Goal: Information Seeking & Learning: Find specific fact

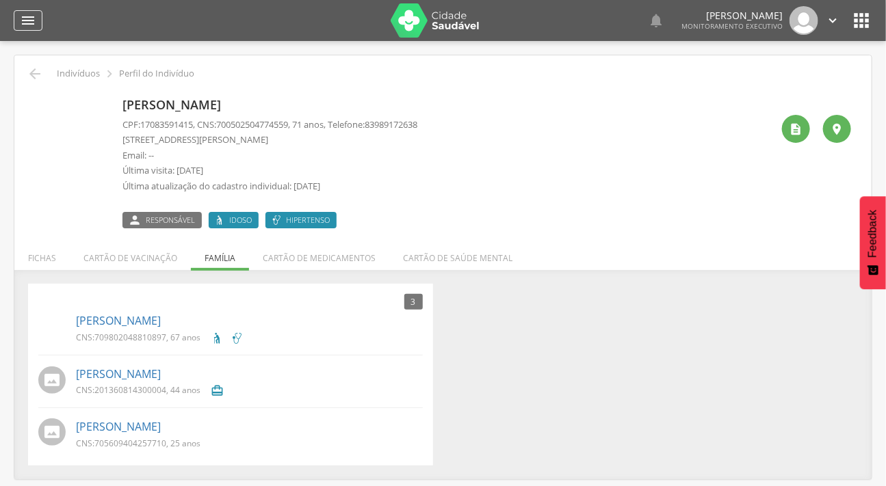
click at [27, 27] on icon "" at bounding box center [28, 20] width 16 height 16
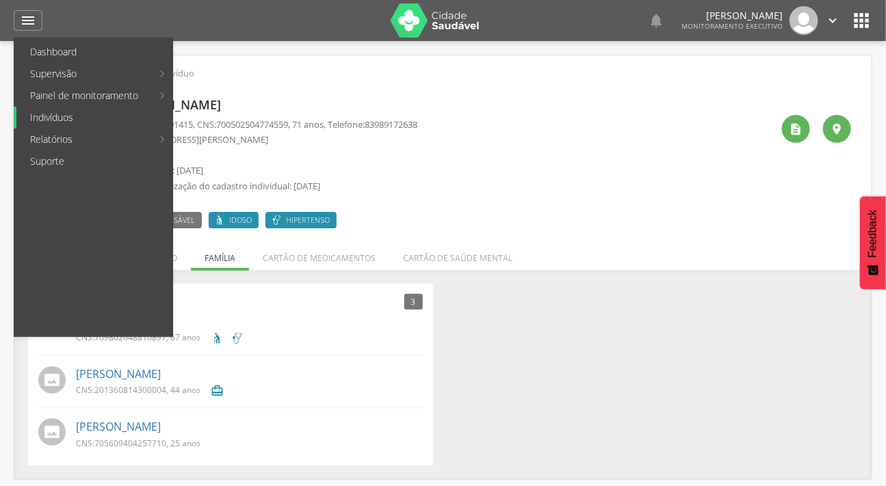
click at [62, 109] on link "Indivíduos" at bounding box center [94, 118] width 156 height 22
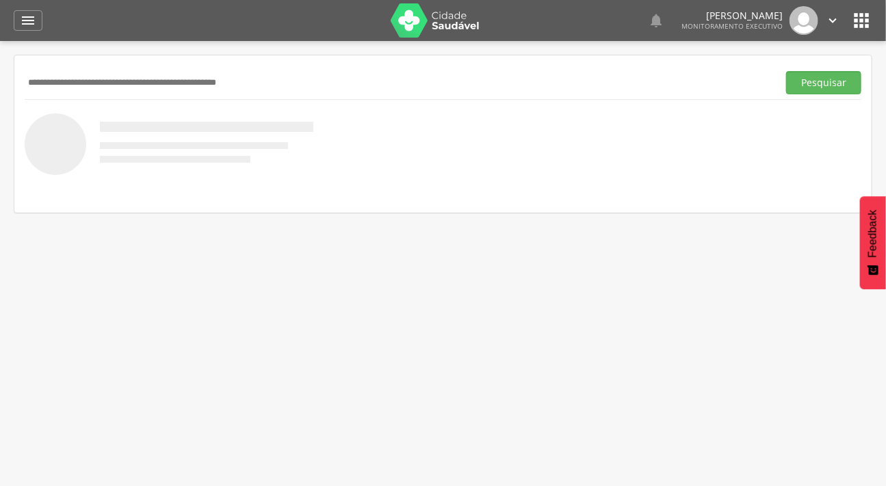
click at [64, 81] on input "text" at bounding box center [398, 82] width 747 height 23
type input "**********"
click at [786, 71] on button "Pesquisar" at bounding box center [823, 82] width 75 height 23
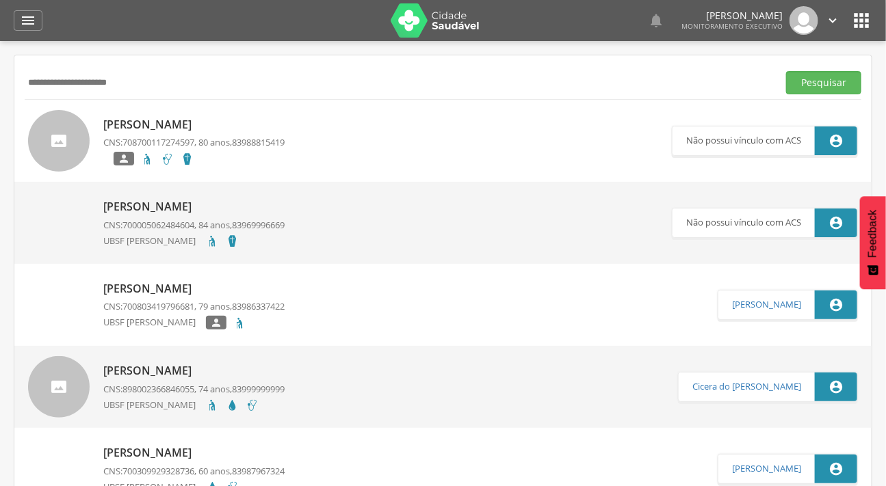
click at [59, 282] on img at bounding box center [59, 282] width 62 height 0
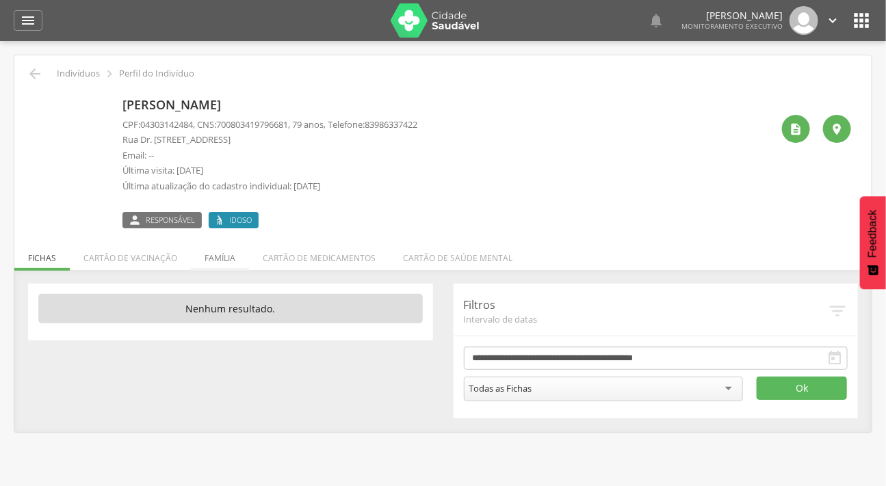
click at [215, 257] on li "Família" at bounding box center [220, 255] width 58 height 32
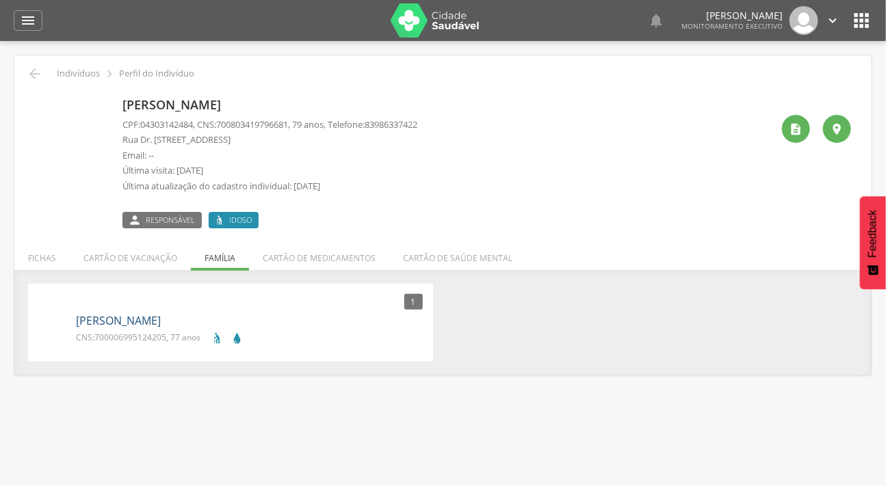
click at [153, 314] on link "Genival Amorim de Farias" at bounding box center [118, 321] width 85 height 16
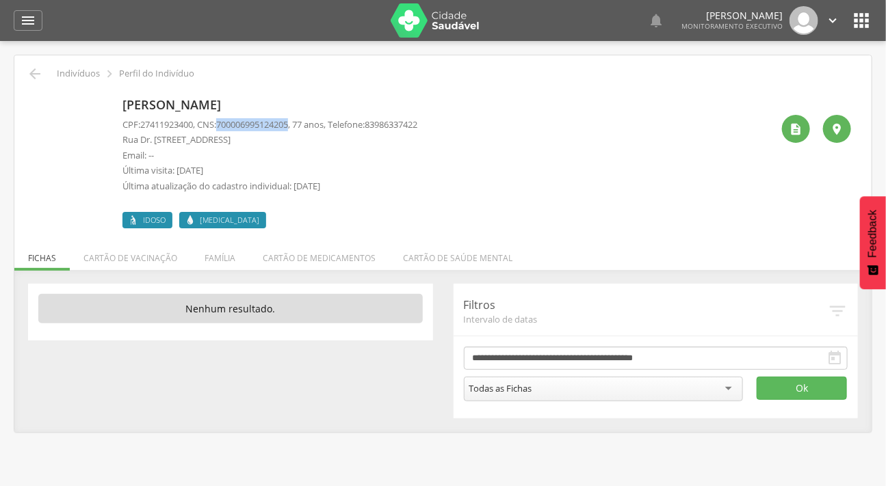
drag, startPoint x: 300, startPoint y: 121, endPoint x: 223, endPoint y: 124, distance: 77.4
click at [223, 124] on p "CPF: 27411923400 , CNS: 700006995124205 , 77 anos, Telefone: 83986337422" at bounding box center [269, 124] width 295 height 13
copy p "700006995124205"
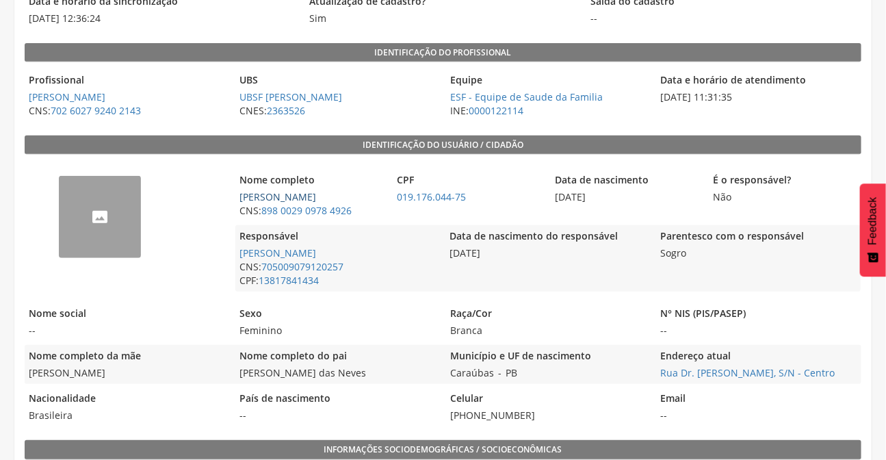
scroll to position [248, 0]
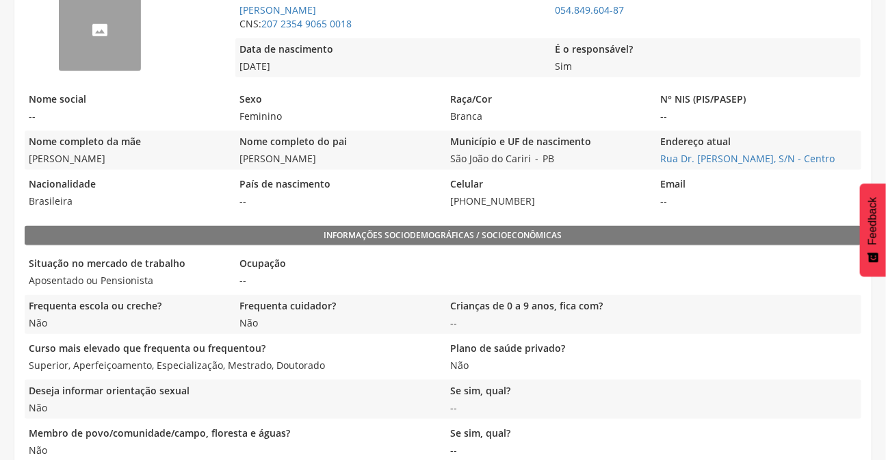
scroll to position [310, 0]
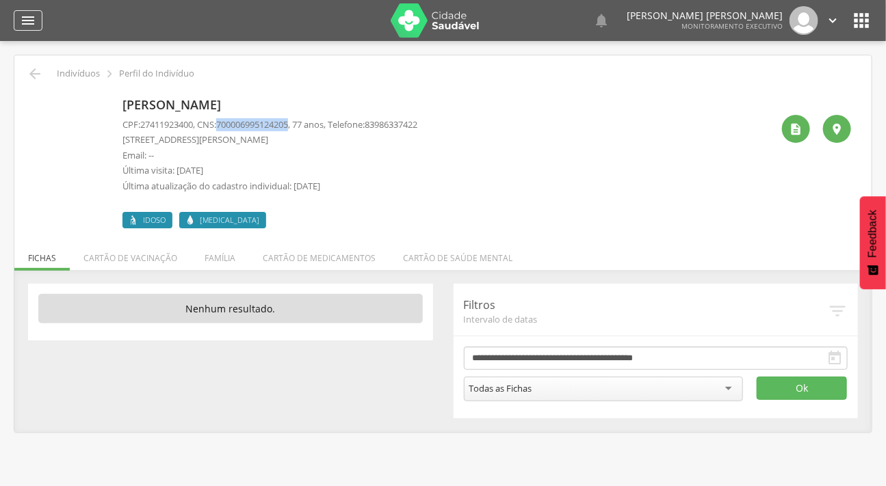
click at [28, 26] on icon "" at bounding box center [28, 20] width 16 height 16
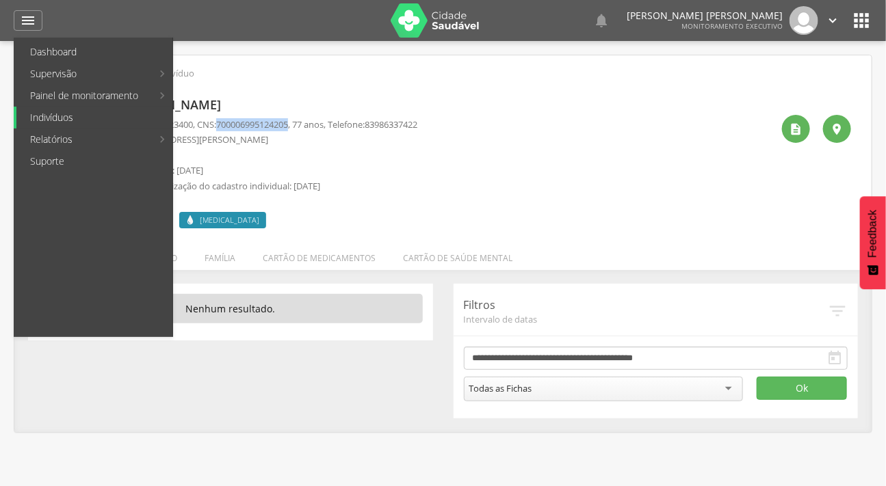
click at [62, 113] on link "Indivíduos" at bounding box center [94, 118] width 156 height 22
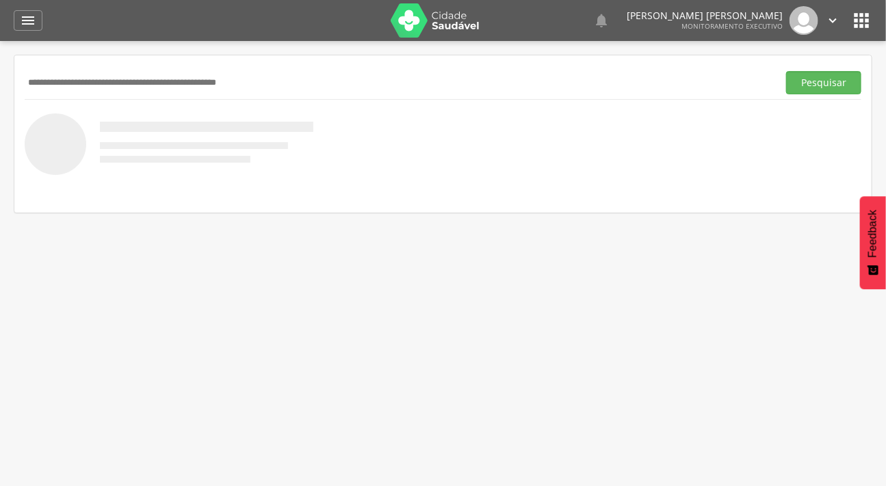
click at [98, 88] on input "text" at bounding box center [398, 82] width 747 height 23
type input "**********"
click at [786, 71] on button "Pesquisar" at bounding box center [823, 82] width 75 height 23
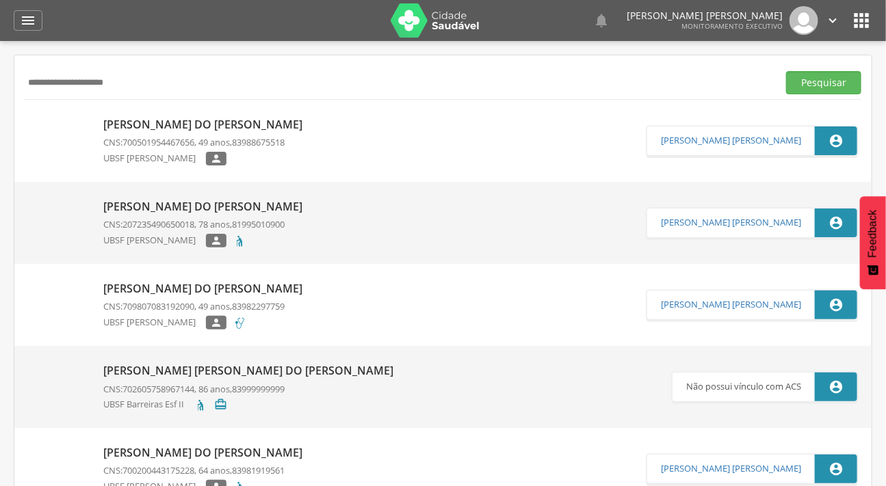
click at [90, 211] on link "Maria do Carmo Farias CNS: 207235490650018 , 78 anos, 81995010900 UBSF Severino…" at bounding box center [337, 223] width 618 height 62
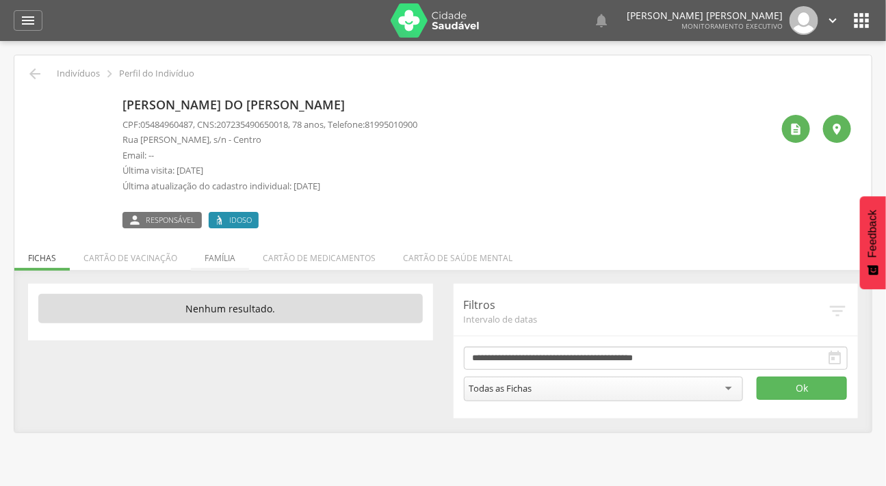
click at [203, 254] on li "Família" at bounding box center [220, 255] width 58 height 32
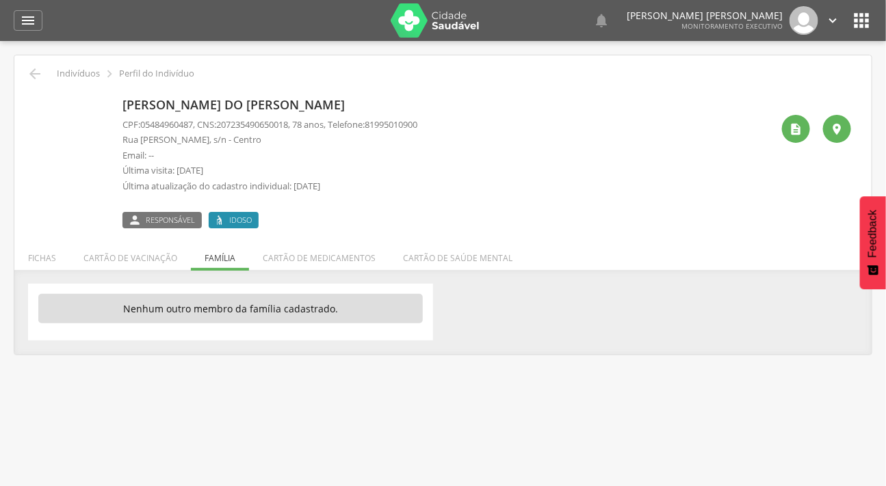
click at [38, 62] on div " Indivíduos  Perfil do Indivíduo Maria do Carmo Farias CPF: 05484960487 , CNS…" at bounding box center [442, 204] width 857 height 299
click at [35, 71] on icon "" at bounding box center [35, 74] width 16 height 16
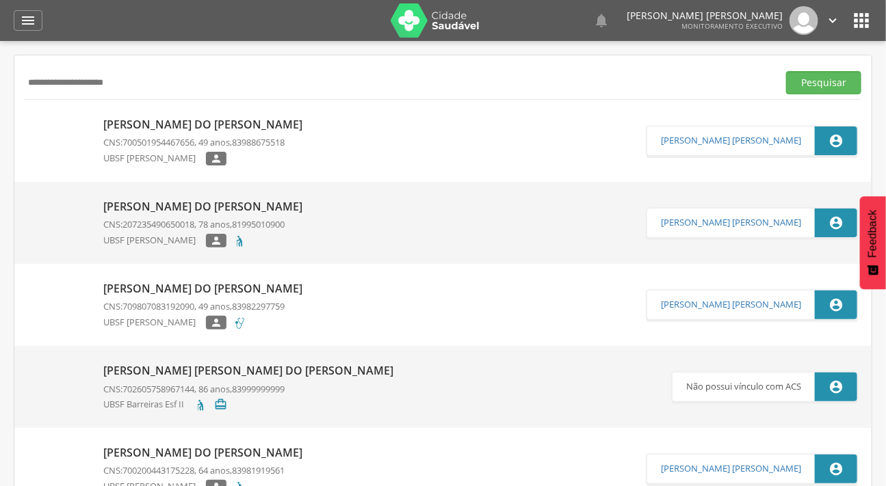
drag, startPoint x: 125, startPoint y: 85, endPoint x: 12, endPoint y: 99, distance: 113.7
click at [12, 99] on div " Supervisão  Distritos  Ubs Coordenador: - Caraúbas / PB Intervalo de Tempo …" at bounding box center [443, 284] width 886 height 486
type input "*********"
click at [786, 71] on button "Pesquisar" at bounding box center [823, 82] width 75 height 23
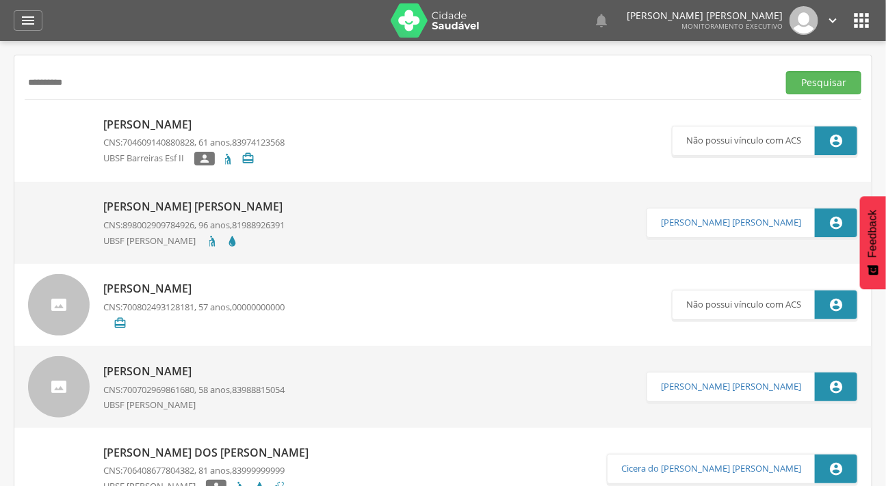
click at [28, 200] on img at bounding box center [28, 200] width 0 height 0
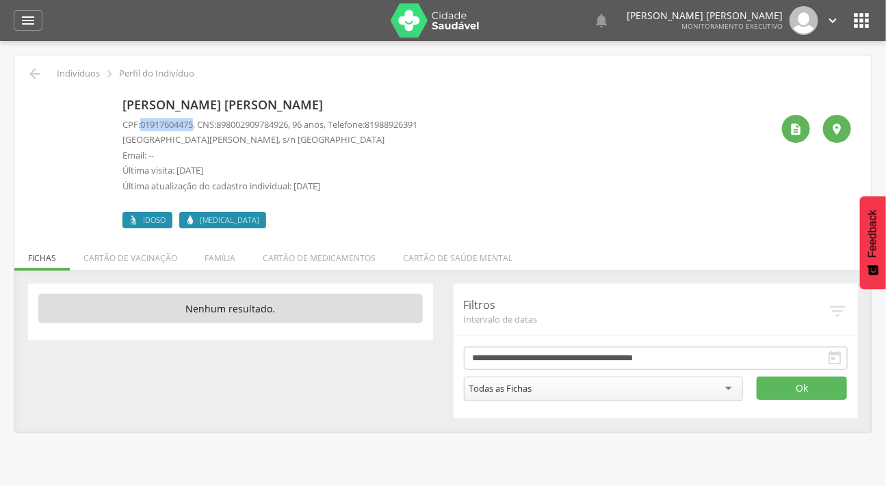
drag, startPoint x: 197, startPoint y: 126, endPoint x: 142, endPoint y: 117, distance: 56.1
click at [142, 118] on p "CPF: 01917604475 , CNS: 898002909784926 , 96 anos, Telefone: 81988926391" at bounding box center [269, 124] width 295 height 13
copy span "01917604475"
click at [803, 131] on div "" at bounding box center [796, 129] width 28 height 28
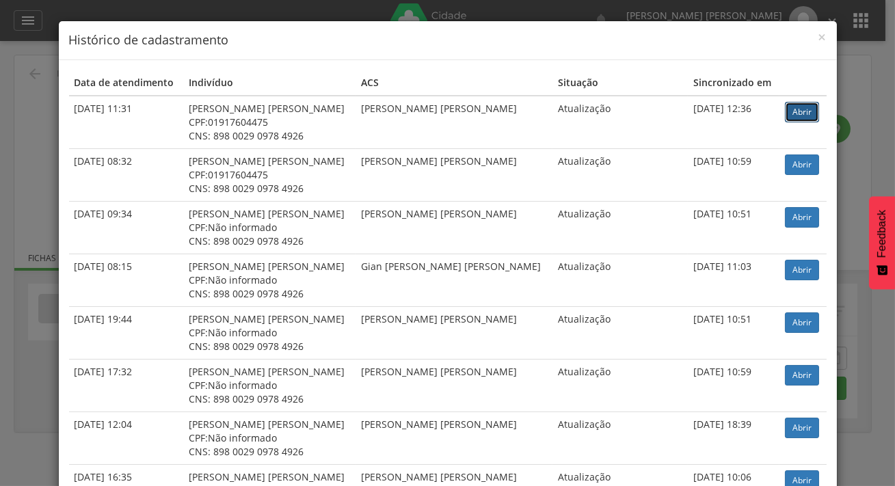
click at [803, 109] on link "Abrir" at bounding box center [802, 112] width 34 height 21
click at [36, 114] on div "× Histórico de cadastramento Data de atendimento Indivíduo ACS Situação Sincron…" at bounding box center [447, 243] width 895 height 486
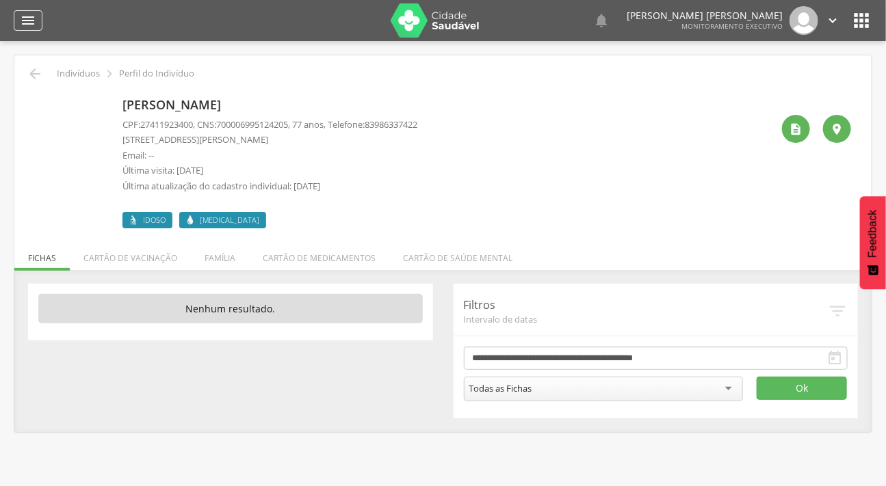
click at [35, 20] on icon "" at bounding box center [28, 20] width 16 height 16
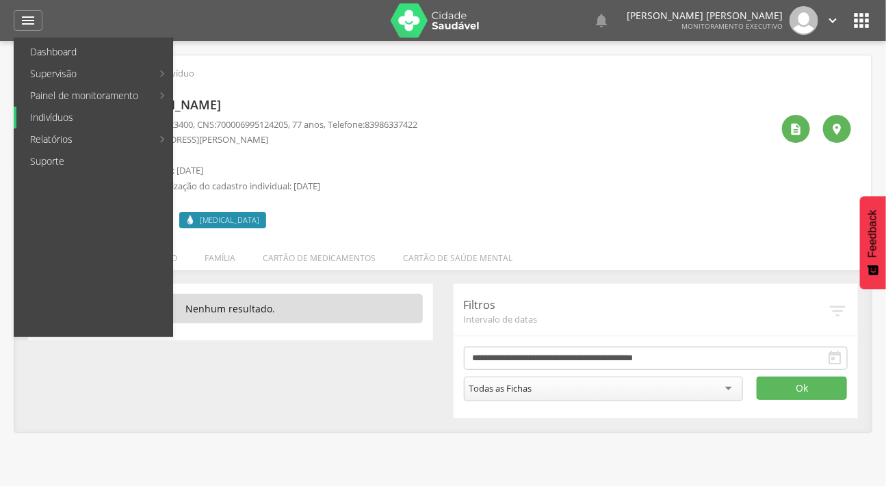
click at [92, 111] on link "Indivíduos" at bounding box center [94, 118] width 156 height 22
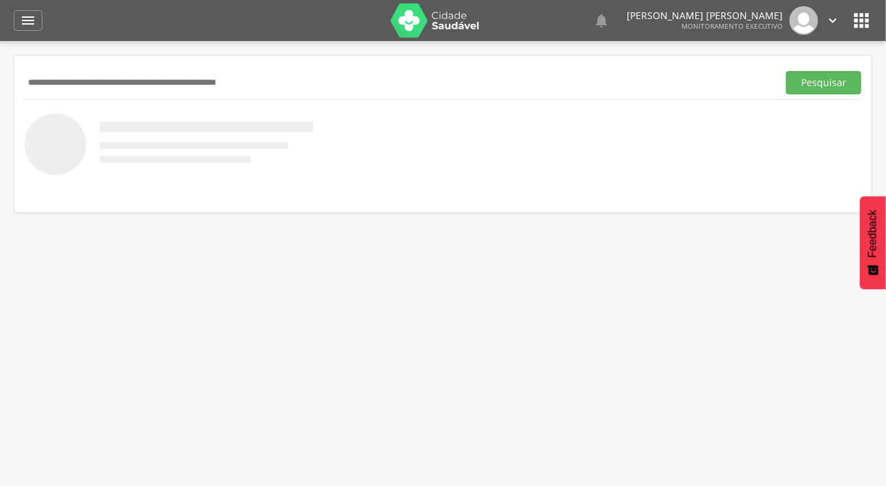
click at [101, 81] on input "text" at bounding box center [398, 82] width 747 height 23
click at [786, 71] on button "Pesquisar" at bounding box center [823, 82] width 75 height 23
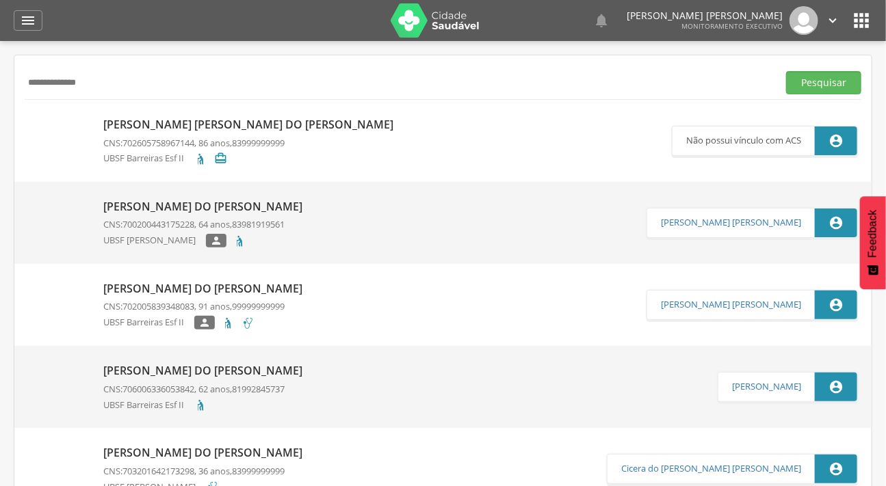
click at [115, 75] on input "**********" at bounding box center [398, 82] width 747 height 23
type input "**********"
click at [786, 71] on button "Pesquisar" at bounding box center [823, 82] width 75 height 23
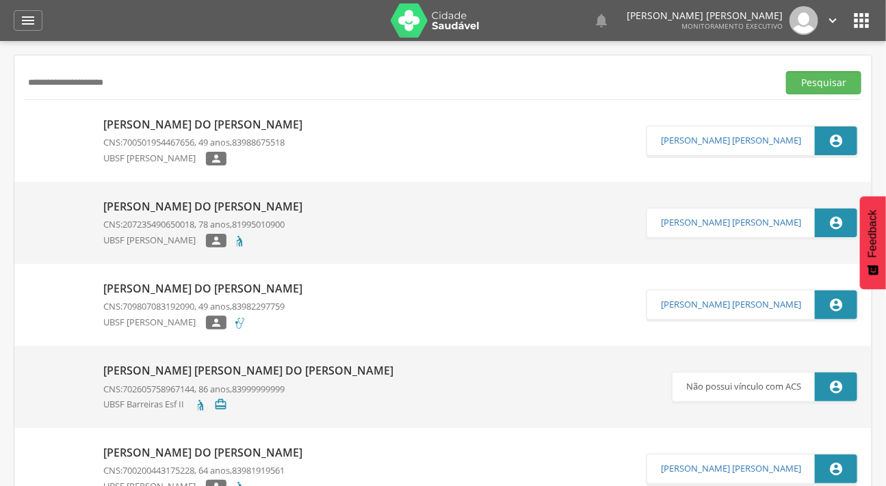
click at [28, 200] on img at bounding box center [28, 200] width 0 height 0
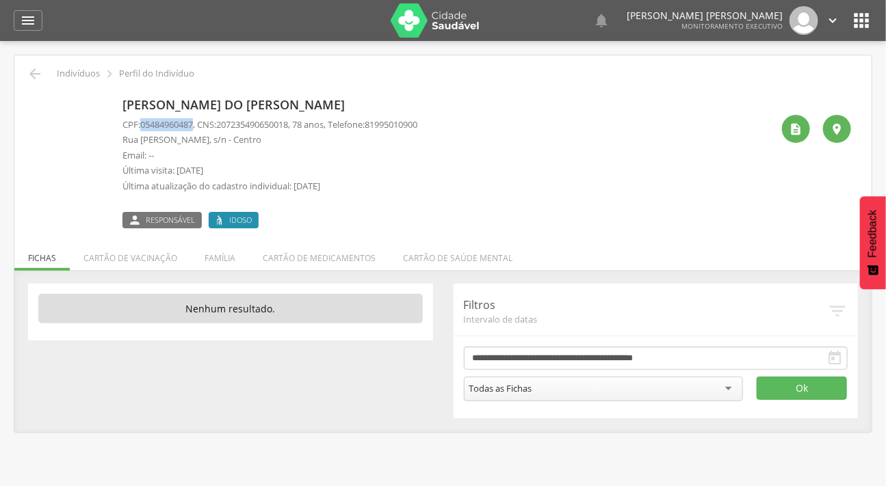
drag, startPoint x: 198, startPoint y: 124, endPoint x: 140, endPoint y: 124, distance: 57.4
click at [140, 124] on p "CPF: 05484960487 , CNS: 207235490650018 , 78 anos, Telefone: 81995010900" at bounding box center [269, 124] width 295 height 13
copy p "05484960487"
click at [797, 126] on icon "" at bounding box center [796, 129] width 14 height 14
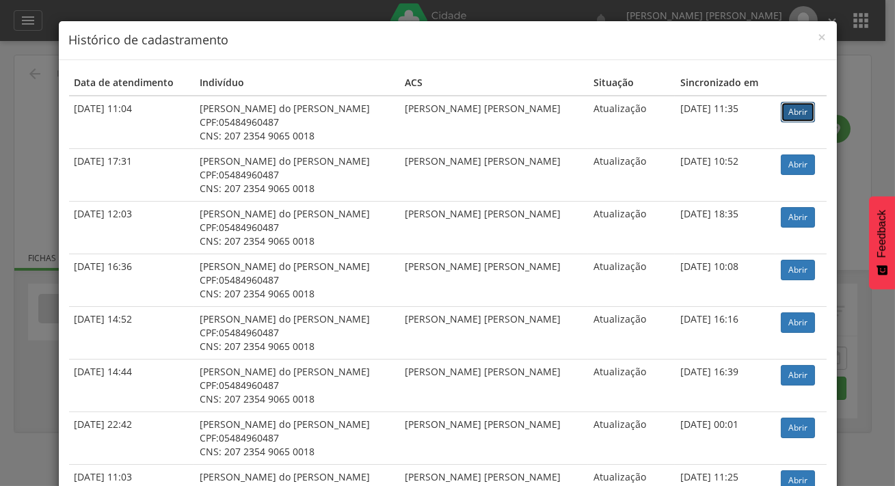
click at [787, 102] on link "Abrir" at bounding box center [798, 112] width 34 height 21
click at [819, 41] on span "×" at bounding box center [823, 36] width 8 height 19
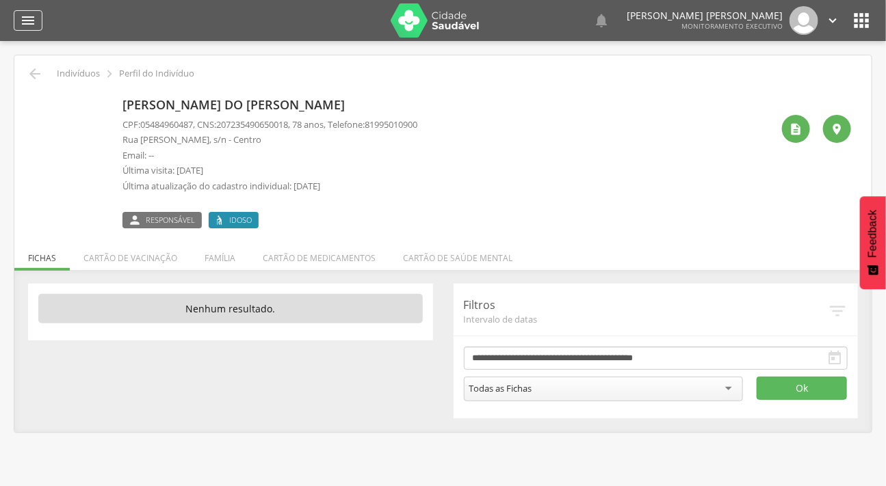
click at [29, 12] on icon "" at bounding box center [28, 20] width 16 height 16
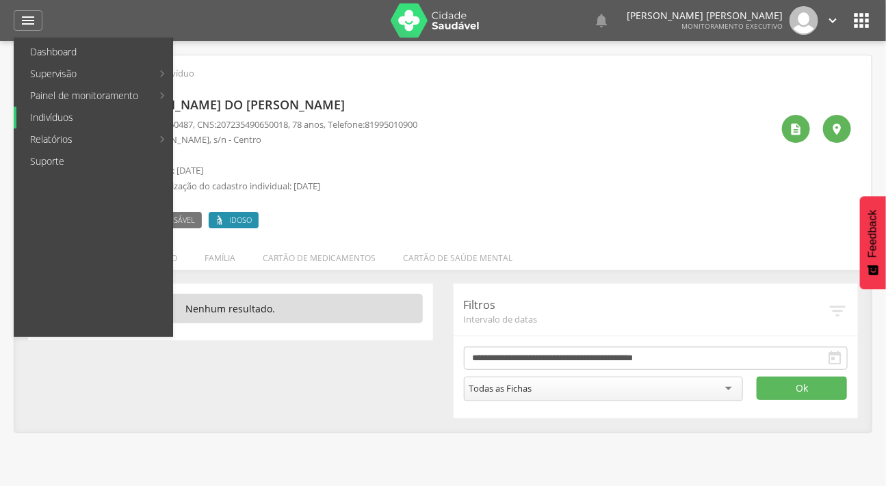
click at [92, 116] on link "Indivíduos" at bounding box center [94, 118] width 156 height 22
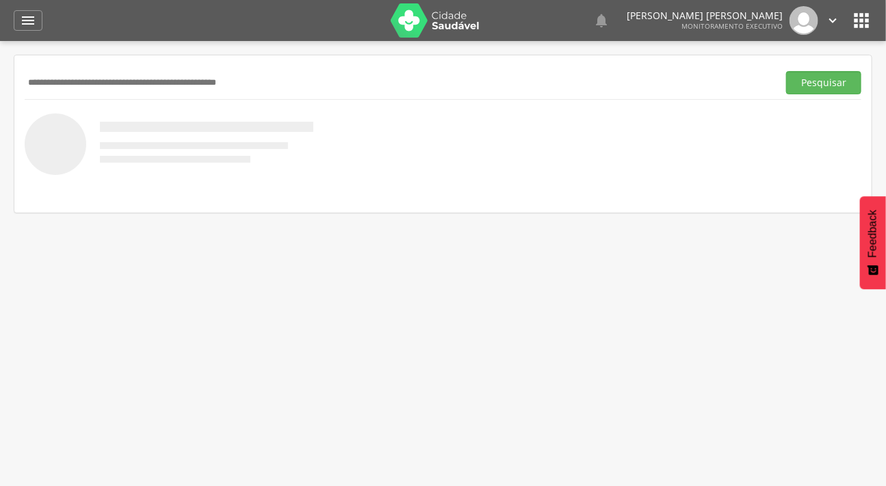
click at [94, 75] on input "text" at bounding box center [398, 82] width 747 height 23
click at [786, 71] on button "Pesquisar" at bounding box center [823, 82] width 75 height 23
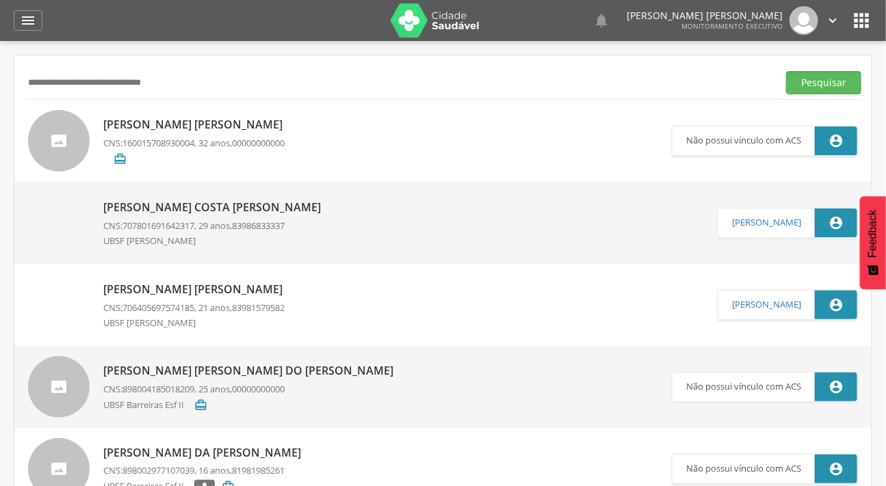
type input "**********"
click at [786, 71] on button "Pesquisar" at bounding box center [823, 82] width 75 height 23
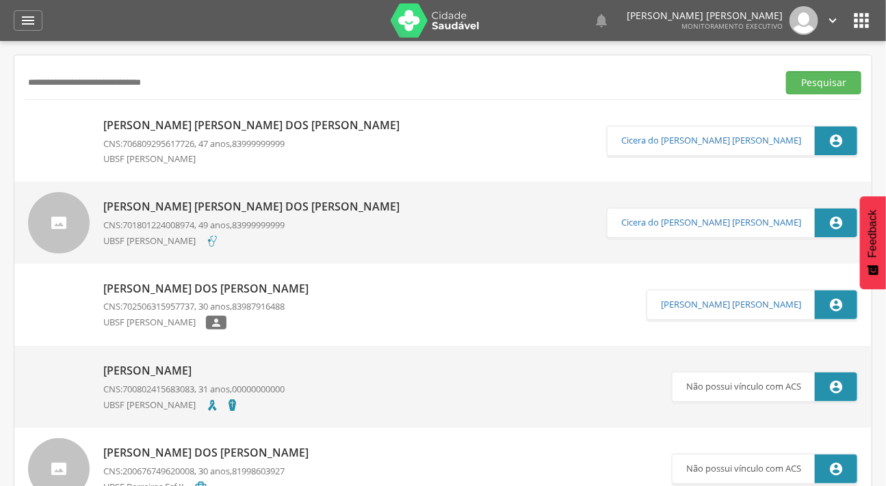
click at [28, 118] on img at bounding box center [28, 118] width 0 height 0
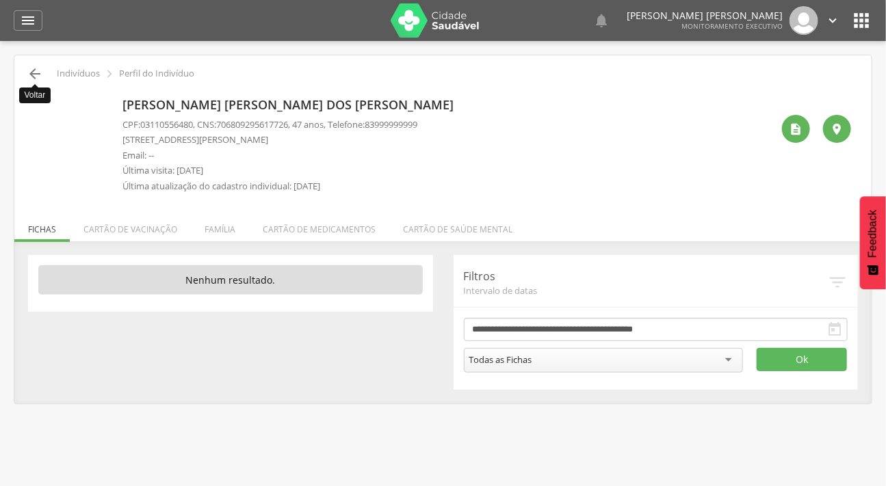
click at [29, 66] on icon "" at bounding box center [35, 74] width 16 height 16
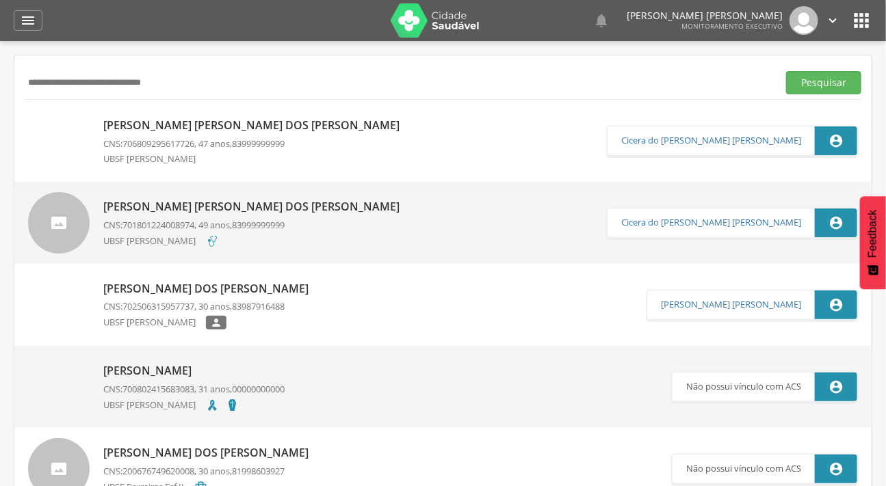
drag, startPoint x: 118, startPoint y: 82, endPoint x: 21, endPoint y: 83, distance: 97.1
click at [786, 71] on button "Pesquisar" at bounding box center [823, 82] width 75 height 23
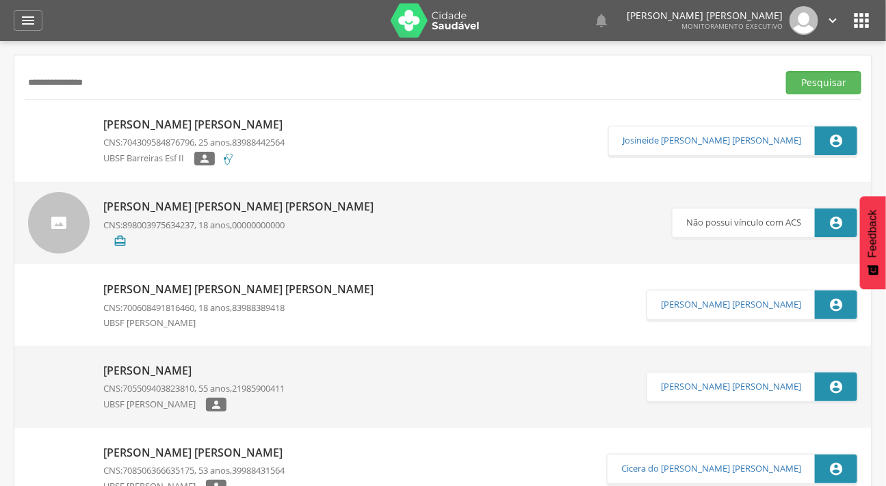
click at [70, 118] on img at bounding box center [59, 118] width 62 height 0
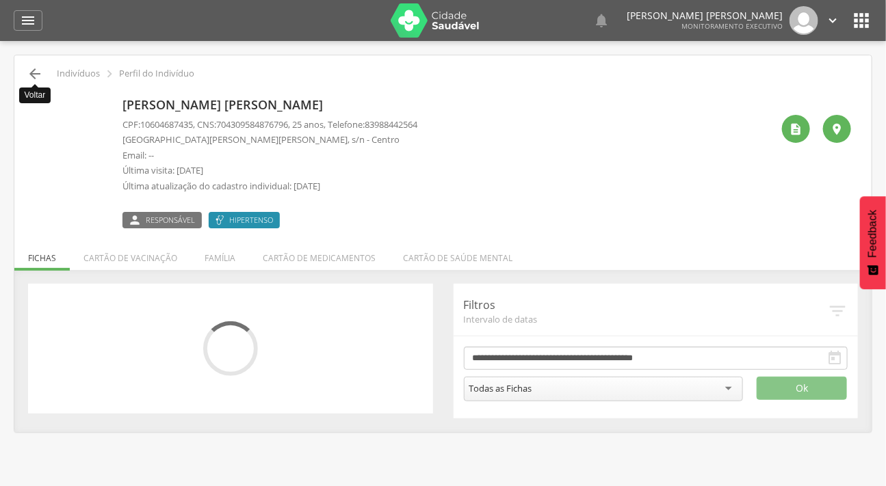
click at [35, 75] on icon "" at bounding box center [35, 74] width 16 height 16
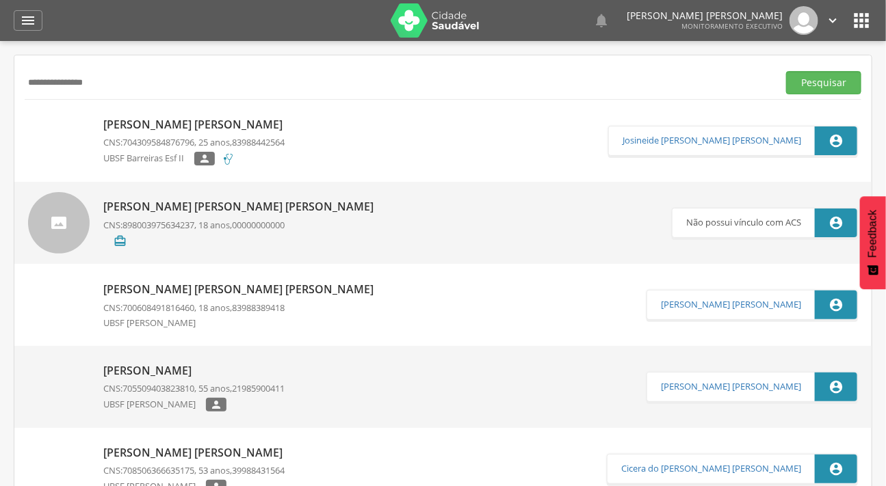
click at [144, 84] on input "**********" at bounding box center [398, 82] width 747 height 23
click at [786, 71] on button "Pesquisar" at bounding box center [823, 82] width 75 height 23
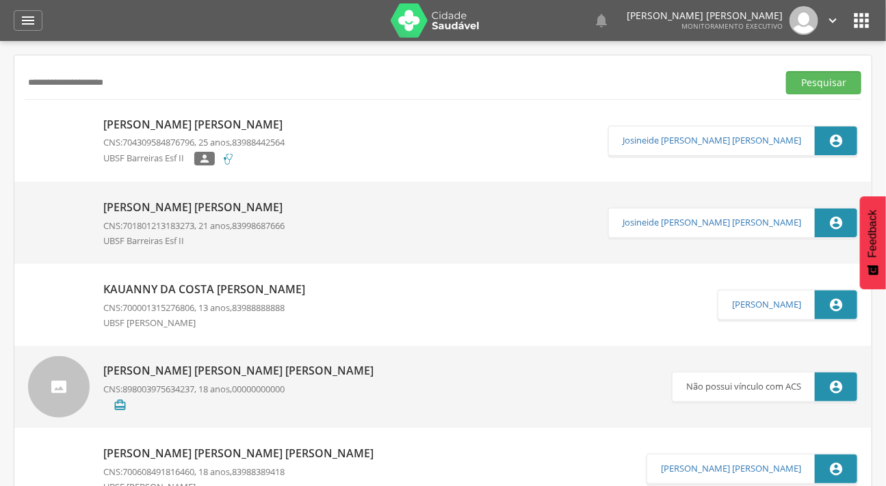
click at [28, 118] on img at bounding box center [28, 118] width 0 height 0
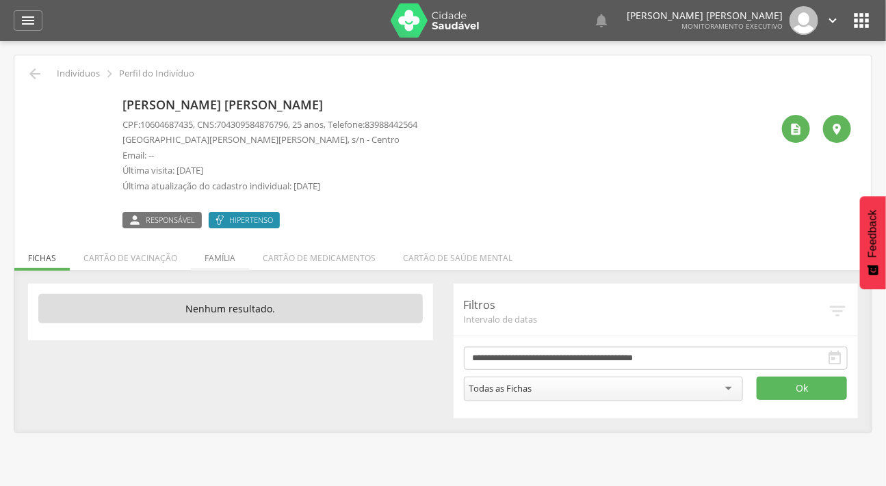
click at [212, 248] on li "Família" at bounding box center [220, 255] width 58 height 32
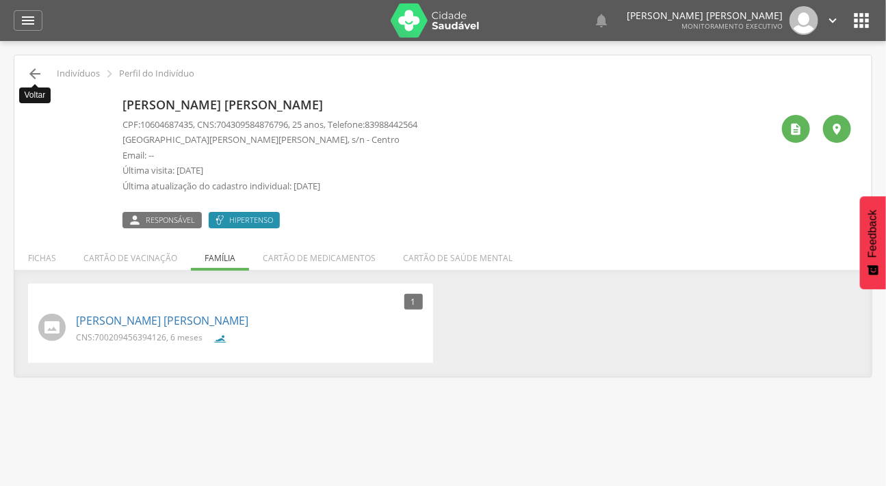
click at [39, 72] on icon "" at bounding box center [35, 74] width 16 height 16
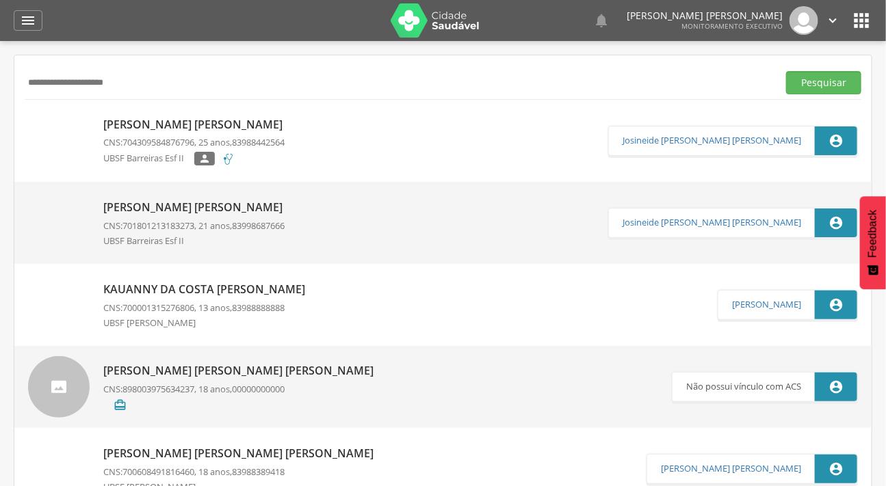
drag, startPoint x: 124, startPoint y: 83, endPoint x: 31, endPoint y: 77, distance: 93.9
click at [31, 77] on input "**********" at bounding box center [398, 82] width 747 height 23
type input "*"
type input "*******"
click at [786, 71] on button "Pesquisar" at bounding box center [823, 82] width 75 height 23
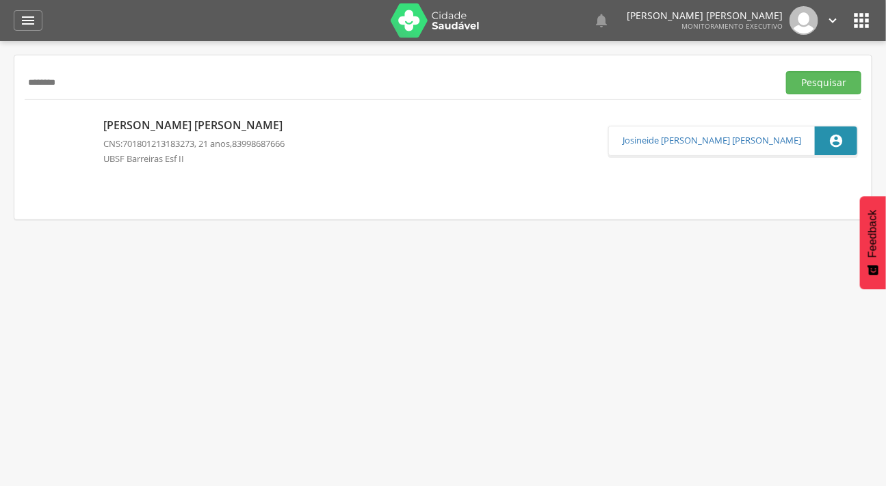
click at [28, 118] on img at bounding box center [28, 118] width 0 height 0
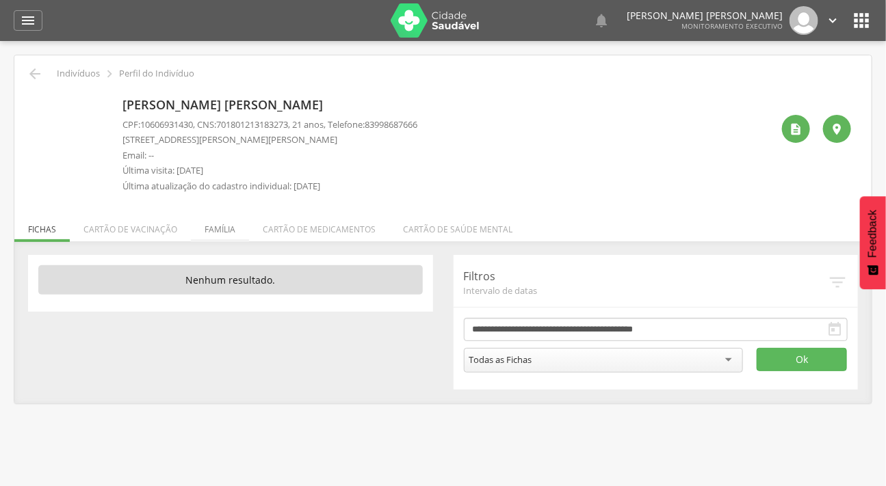
click at [222, 219] on li "Família" at bounding box center [220, 226] width 58 height 32
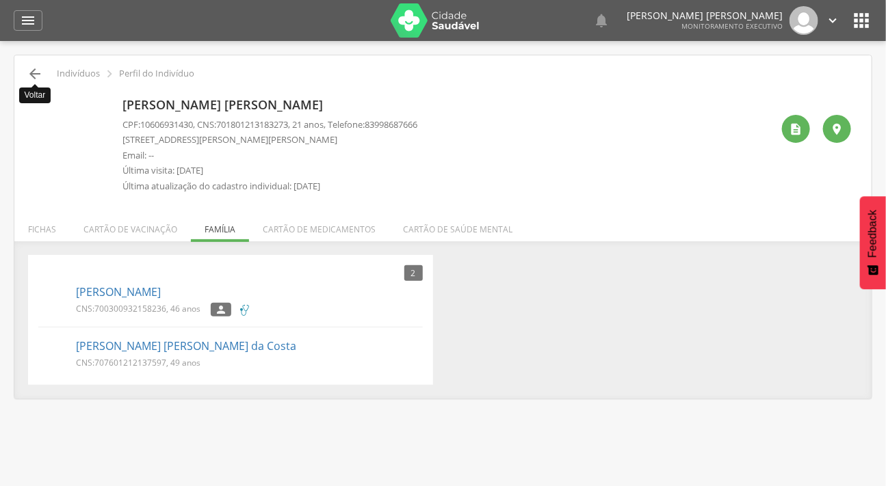
click at [36, 71] on icon "" at bounding box center [35, 74] width 16 height 16
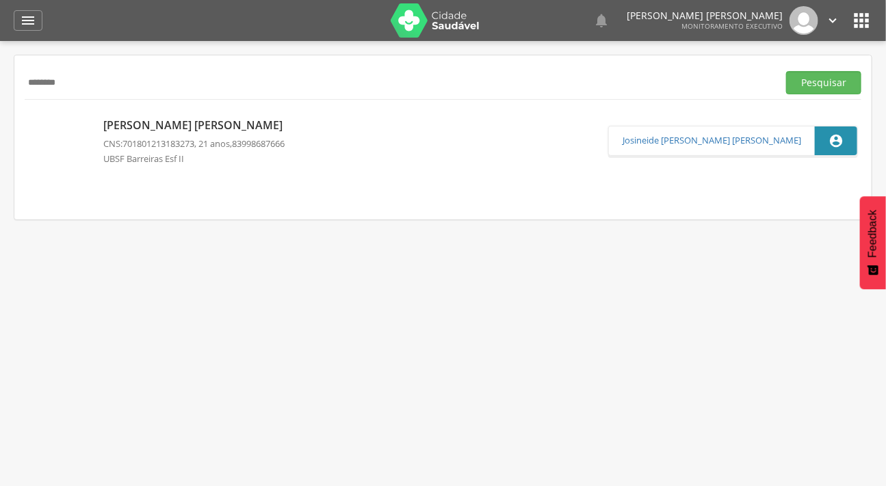
drag, startPoint x: 64, startPoint y: 77, endPoint x: 18, endPoint y: 81, distance: 45.3
click at [18, 81] on div "******* Pesquisar Arlania da Costa Neves CNS: 701801213183273 , 21 anos, 839986…" at bounding box center [442, 137] width 857 height 164
type input "******"
click at [786, 71] on button "Pesquisar" at bounding box center [823, 82] width 75 height 23
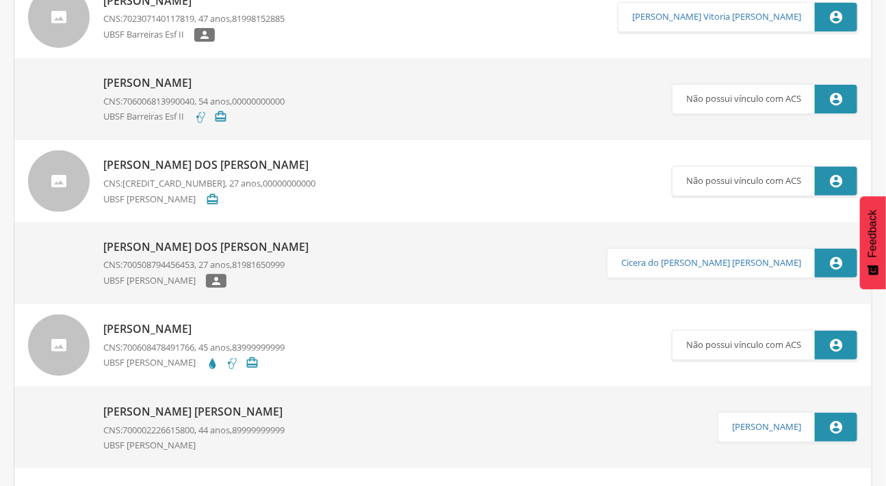
click at [68, 180] on div at bounding box center [59, 181] width 62 height 62
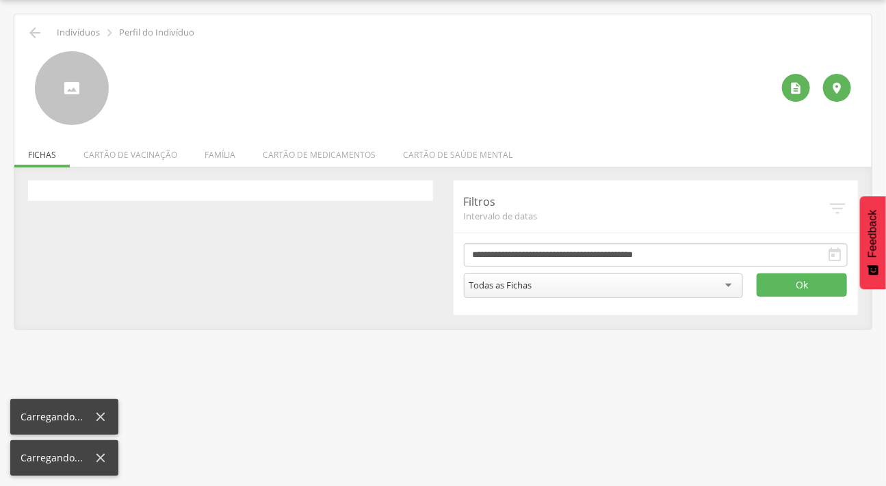
scroll to position [41, 0]
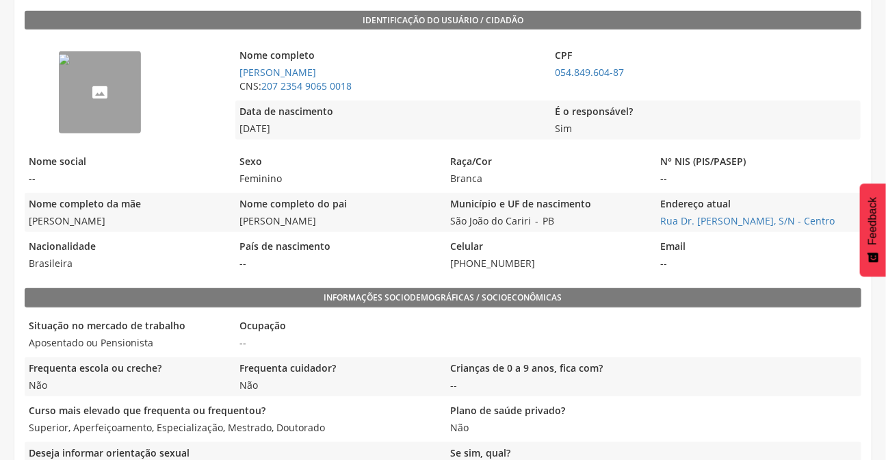
scroll to position [310, 0]
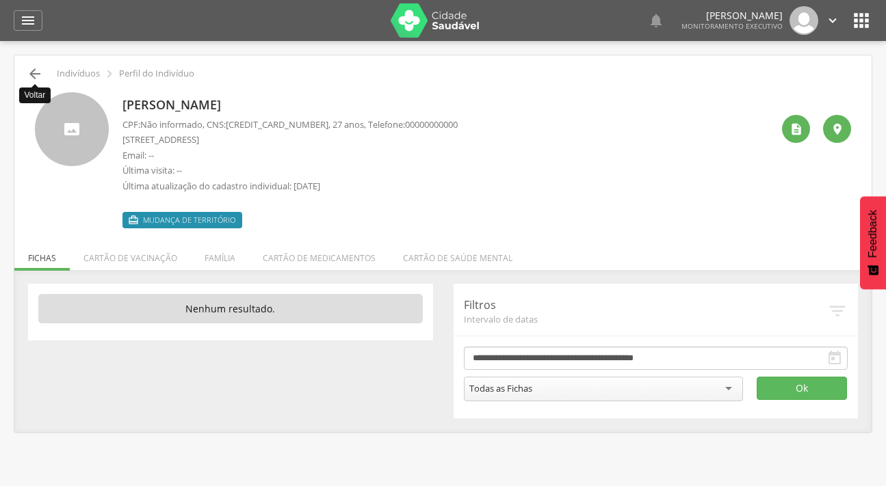
click at [36, 66] on icon "" at bounding box center [35, 74] width 16 height 16
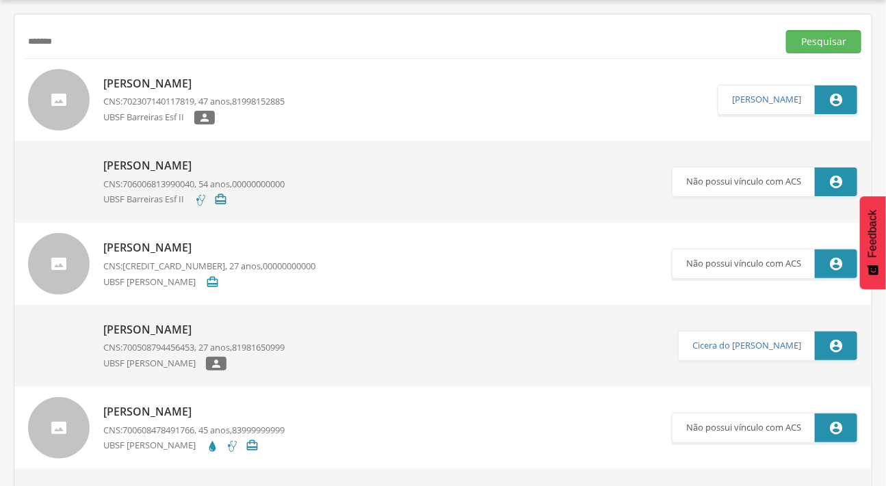
scroll to position [41, 0]
type input "*"
type input "**********"
click at [786, 30] on button "Pesquisar" at bounding box center [823, 41] width 75 height 23
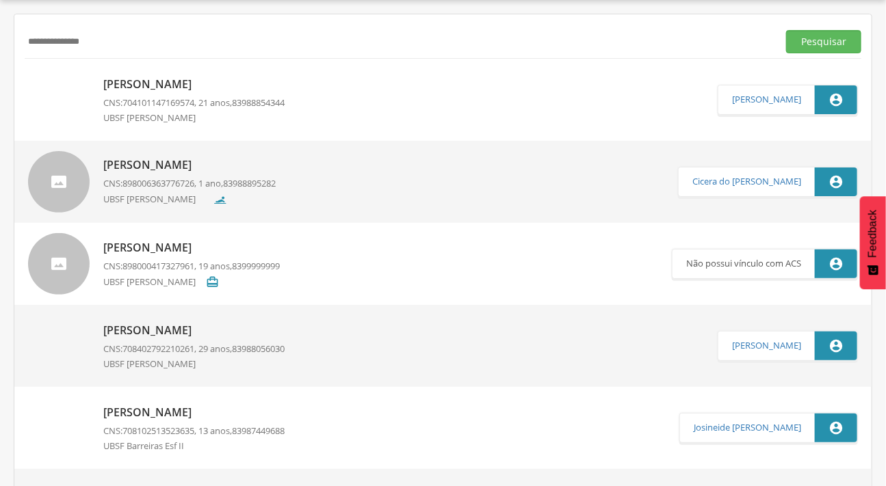
drag, startPoint x: 68, startPoint y: 82, endPoint x: 55, endPoint y: 83, distance: 13.1
click at [28, 77] on img at bounding box center [28, 77] width 0 height 0
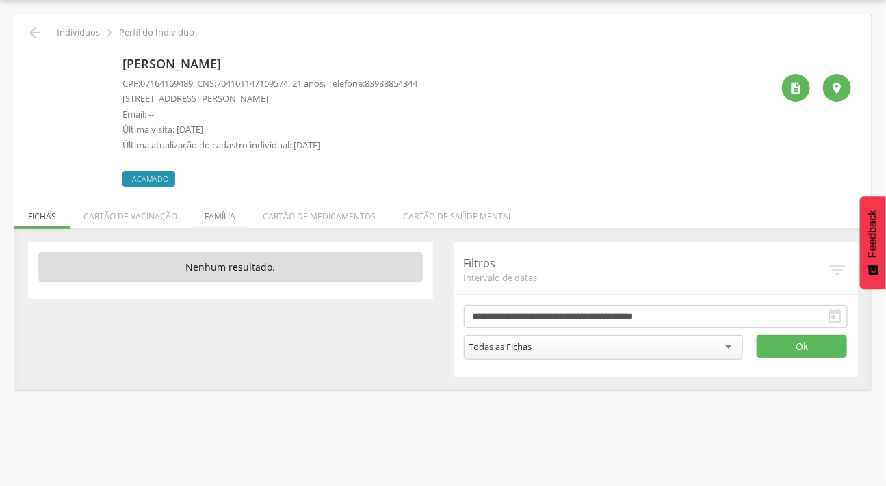
click at [213, 216] on li "Família" at bounding box center [220, 213] width 58 height 32
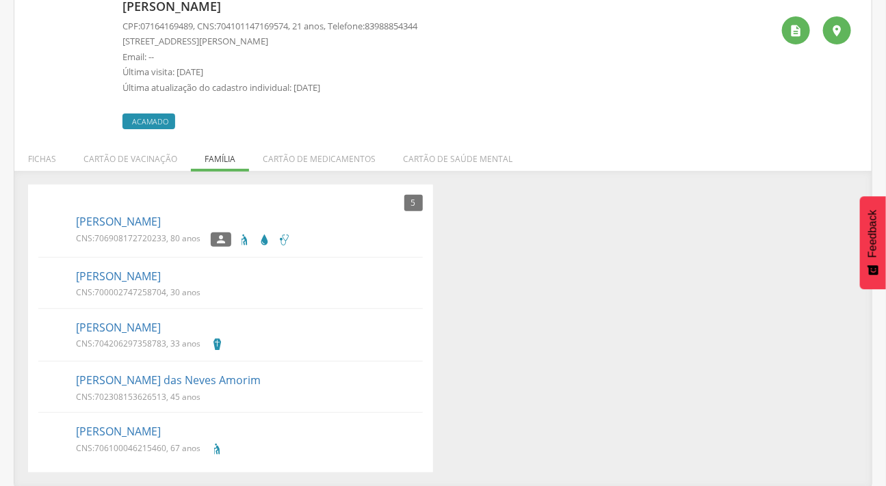
scroll to position [36, 0]
